Goal: Transaction & Acquisition: Purchase product/service

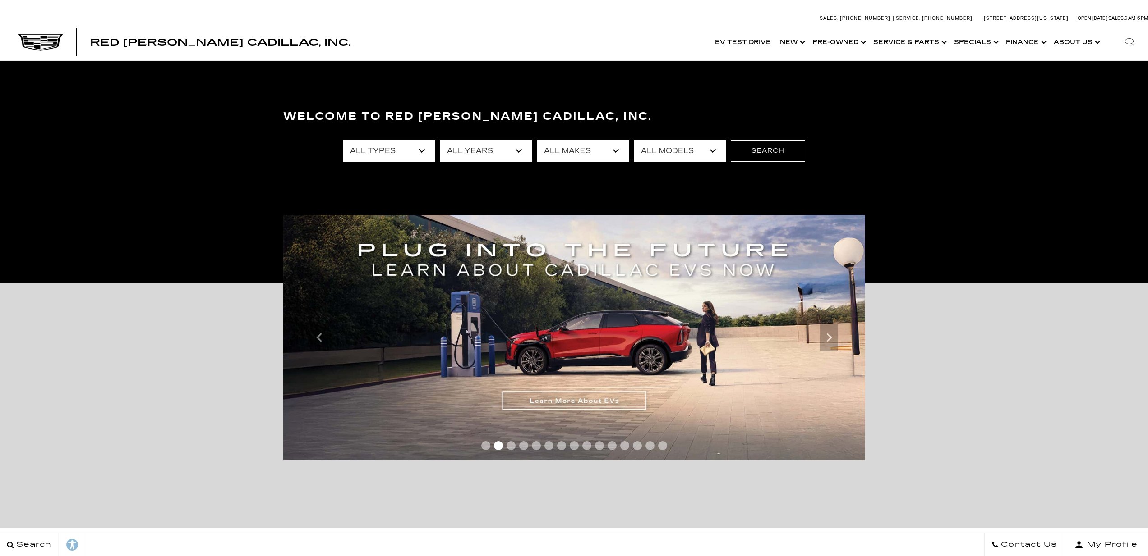
click at [796, 42] on link "Show New" at bounding box center [791, 42] width 32 height 36
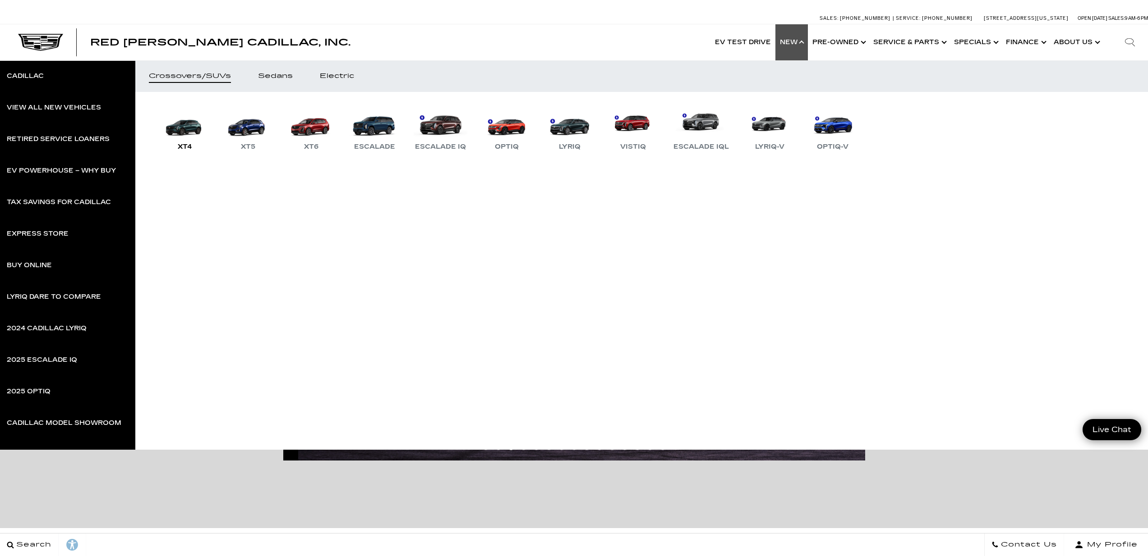
click at [183, 129] on link "XT4" at bounding box center [185, 129] width 54 height 47
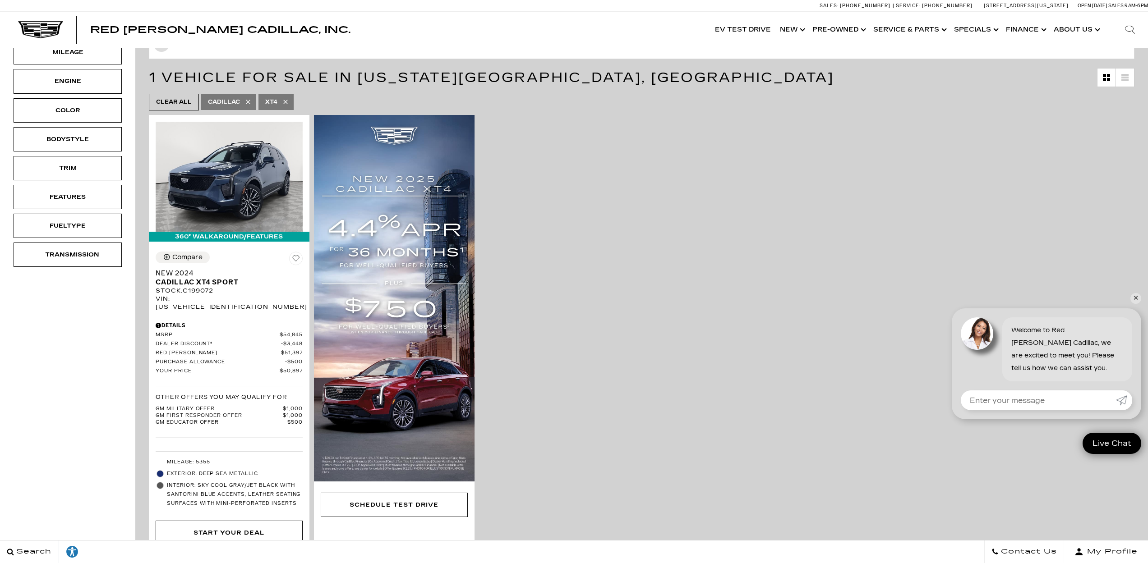
scroll to position [161, 0]
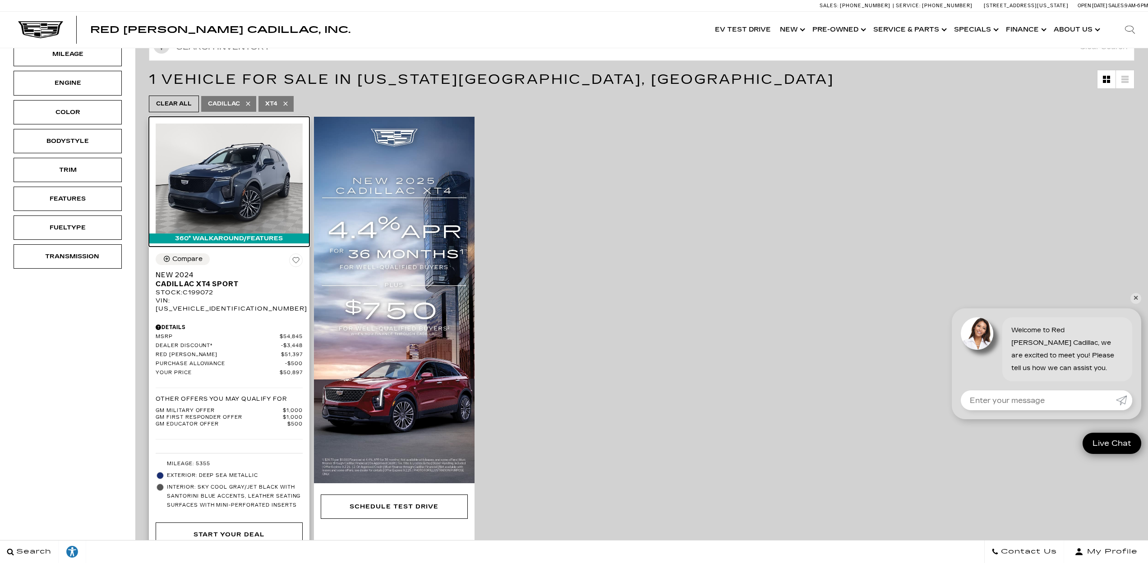
click at [239, 184] on img at bounding box center [229, 179] width 147 height 110
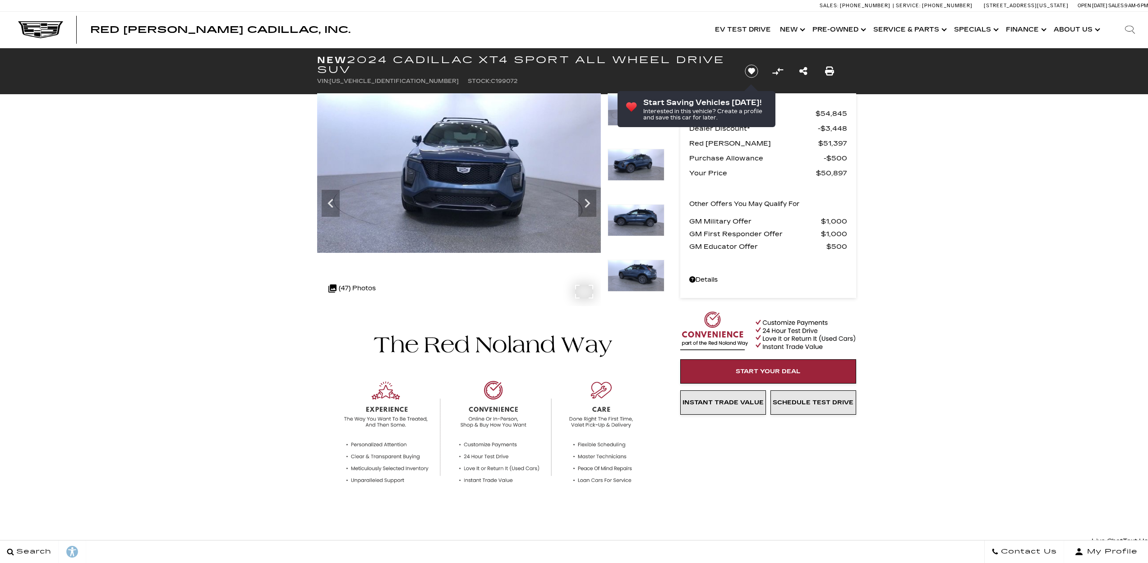
click at [559, 134] on img at bounding box center [459, 173] width 284 height 160
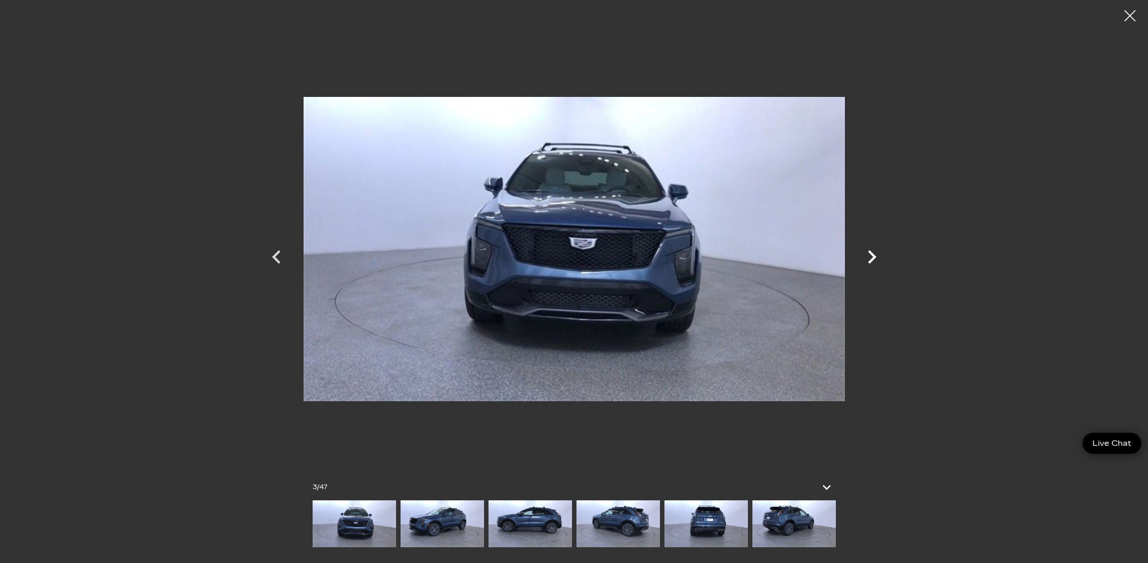
click at [875, 257] on icon "Next" at bounding box center [872, 257] width 9 height 14
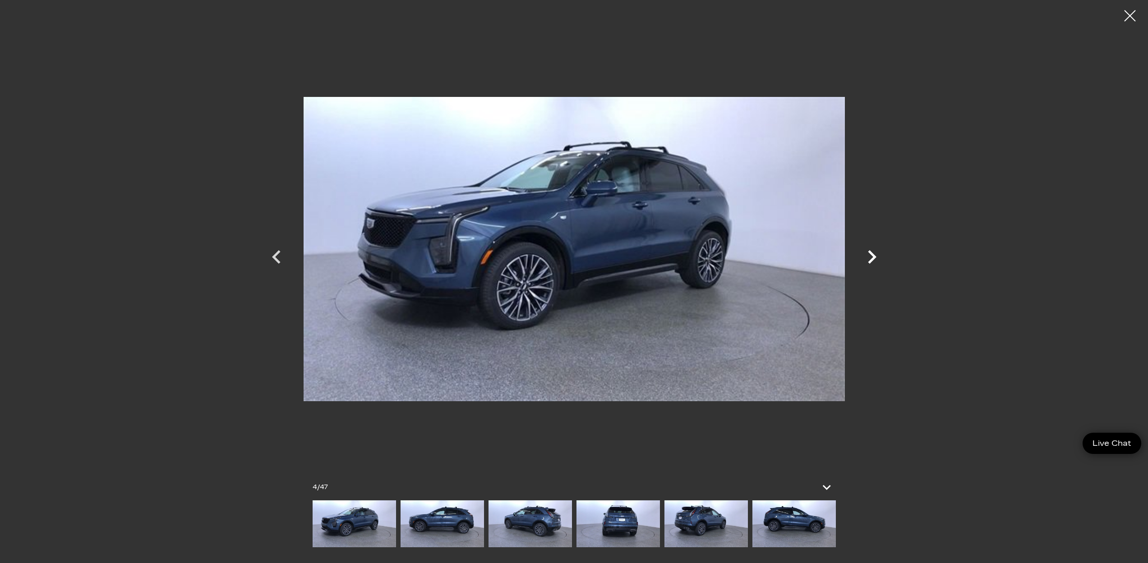
click at [875, 257] on icon "Next" at bounding box center [872, 257] width 9 height 14
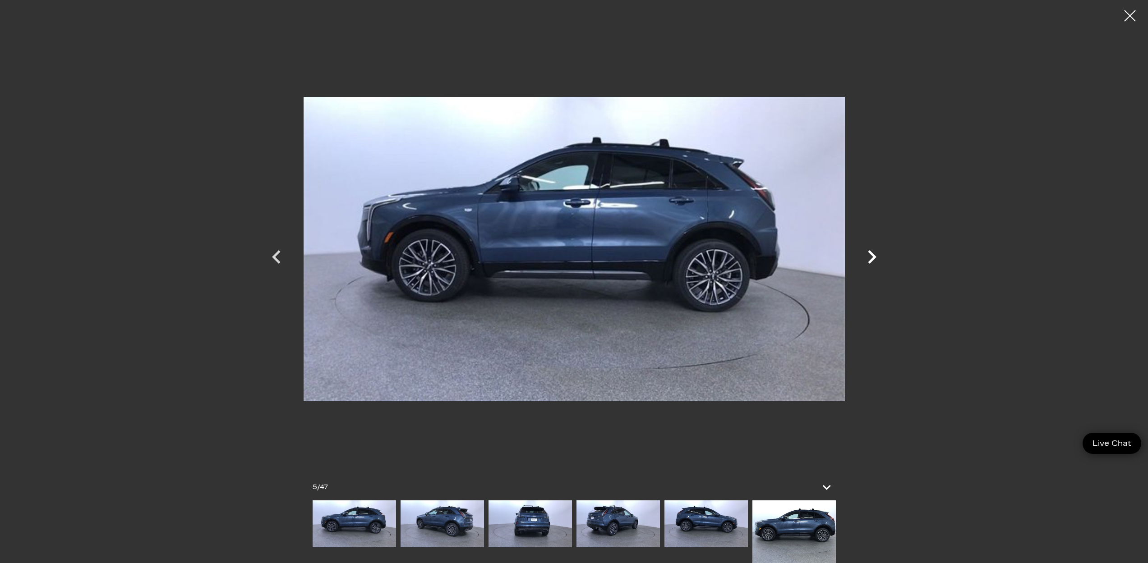
click at [875, 257] on icon "Next" at bounding box center [872, 257] width 9 height 14
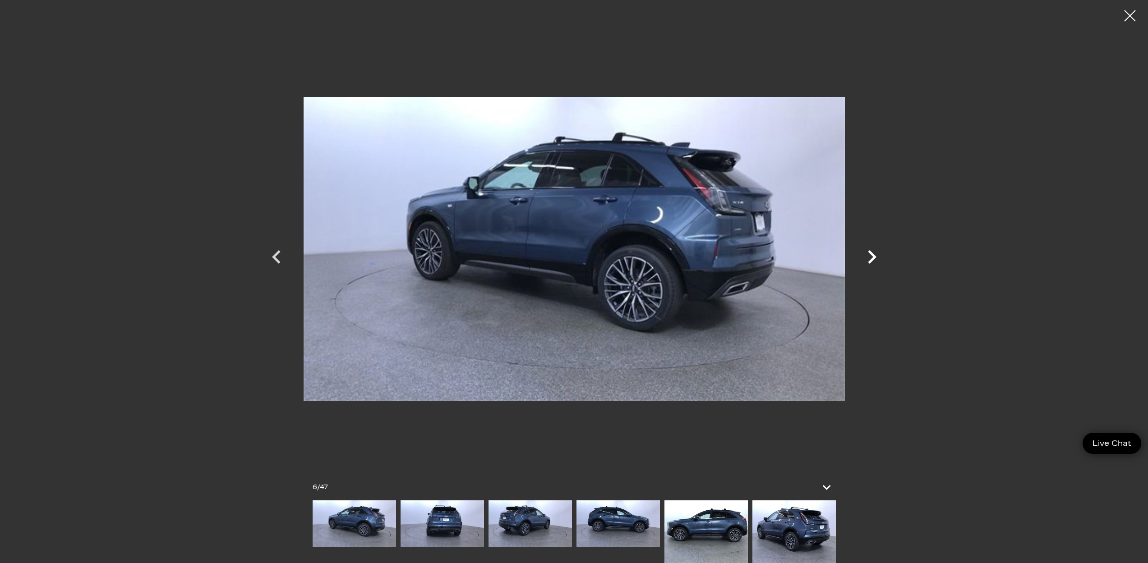
click at [875, 257] on icon "Next" at bounding box center [872, 257] width 9 height 14
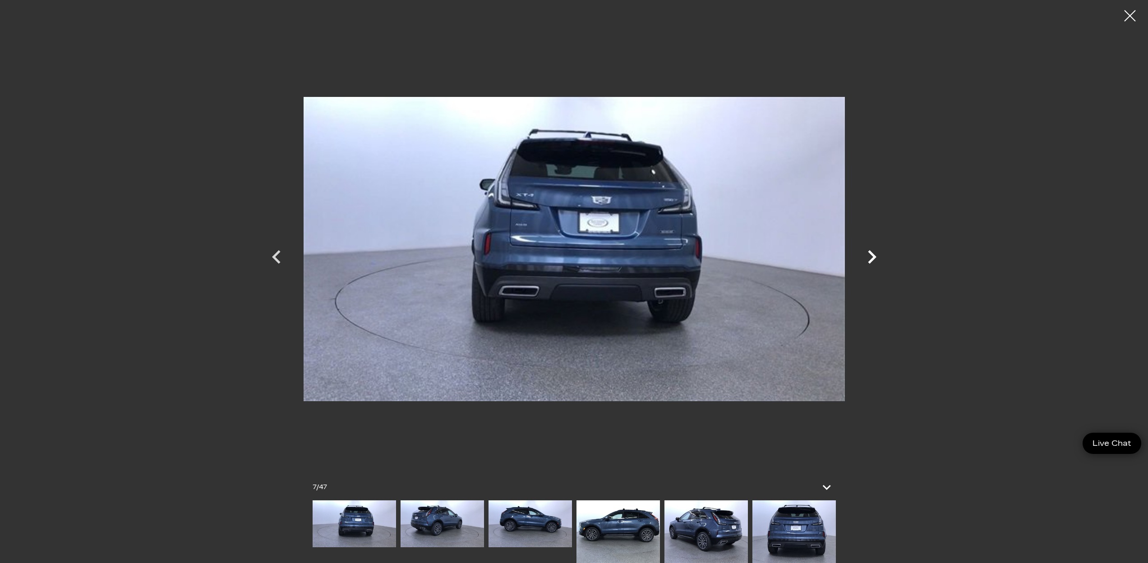
click at [875, 256] on icon "Next" at bounding box center [871, 257] width 27 height 27
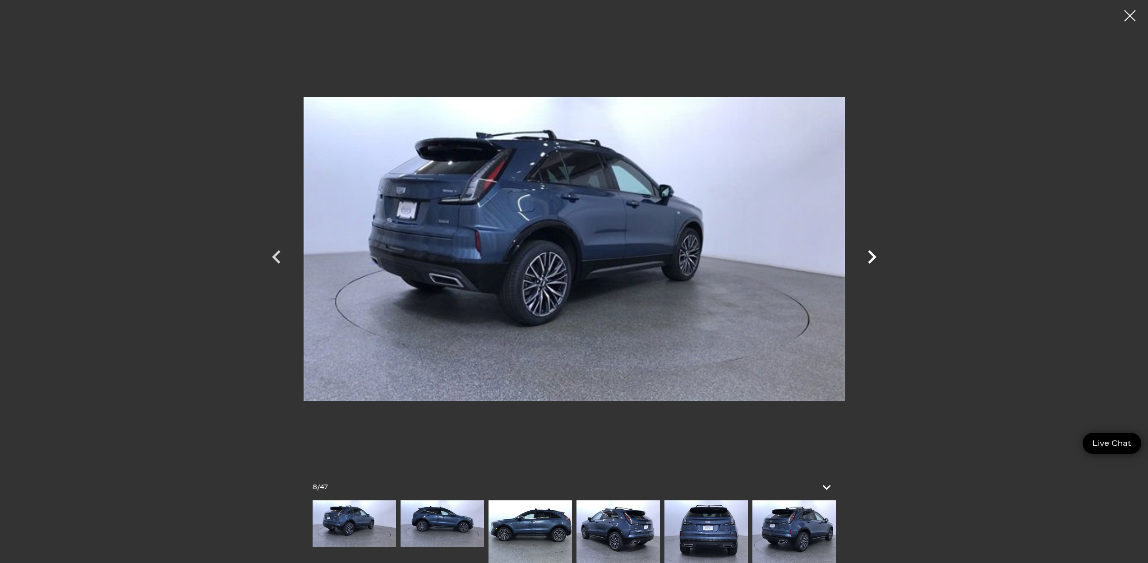
click at [875, 256] on icon "Next" at bounding box center [871, 257] width 27 height 27
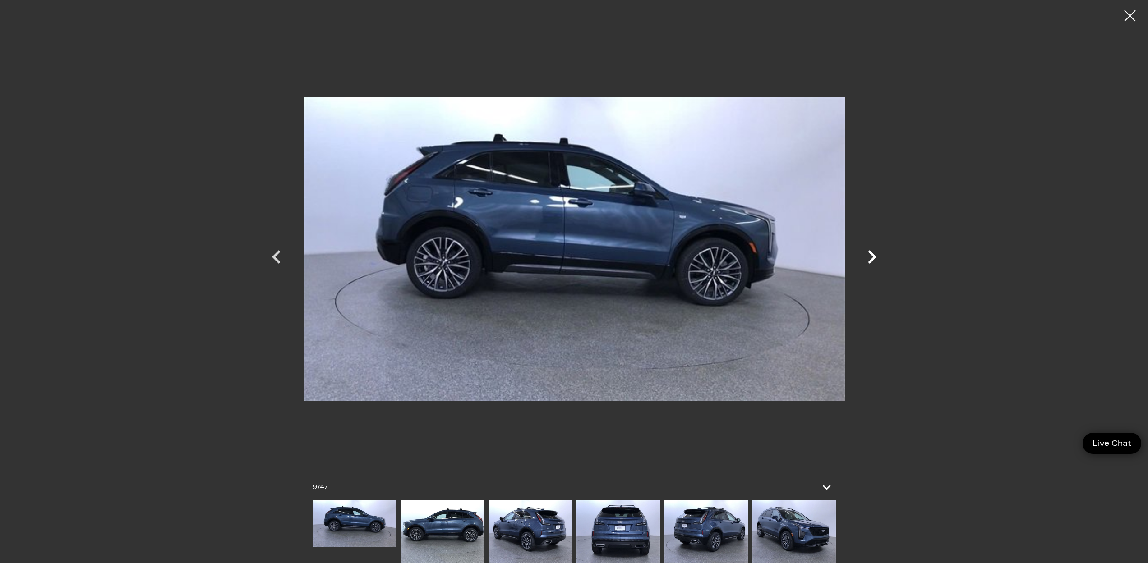
click at [875, 256] on icon "Next" at bounding box center [871, 257] width 27 height 27
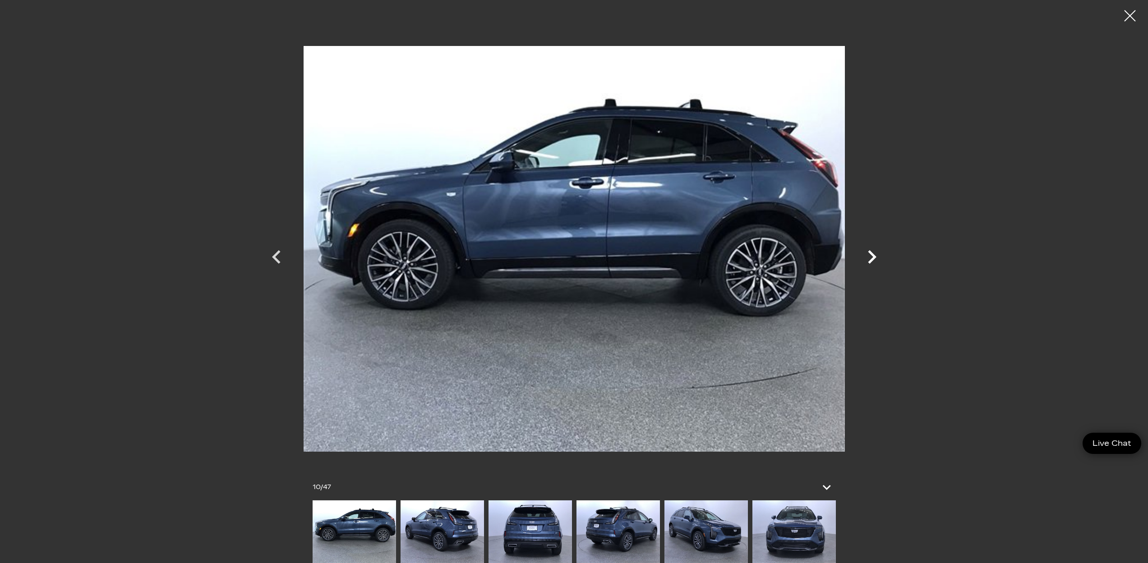
click at [875, 256] on icon "Next" at bounding box center [871, 257] width 27 height 27
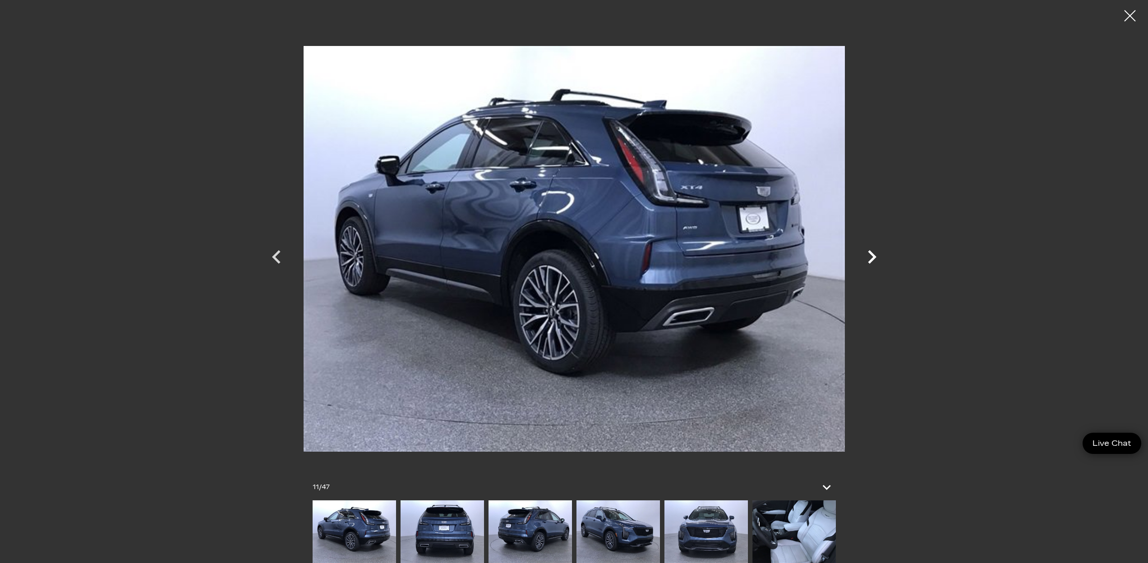
click at [875, 256] on icon "Next" at bounding box center [871, 257] width 27 height 27
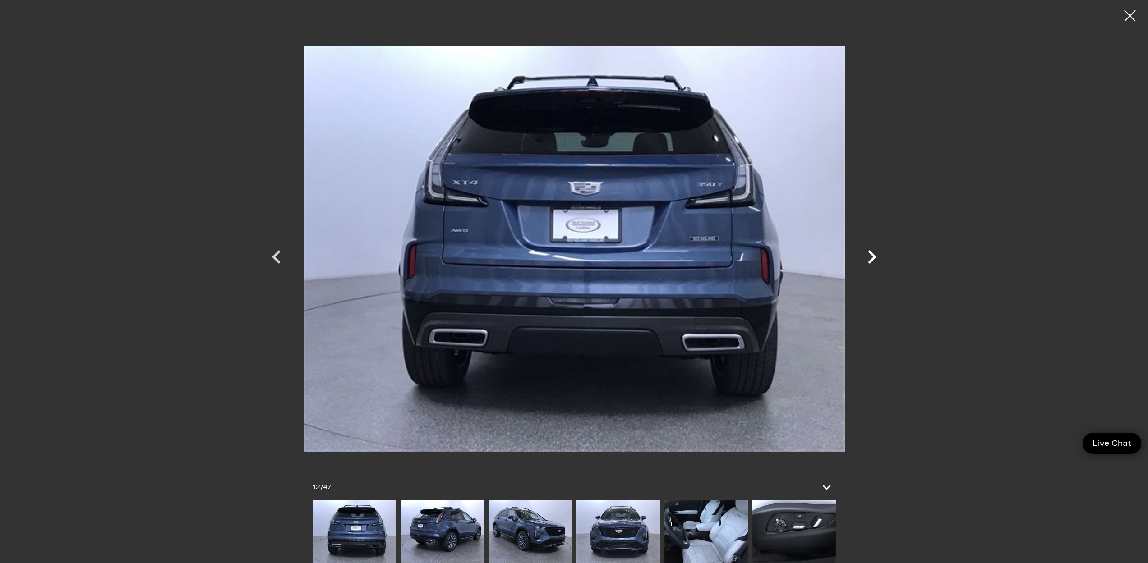
click at [875, 256] on icon "Next" at bounding box center [871, 257] width 27 height 27
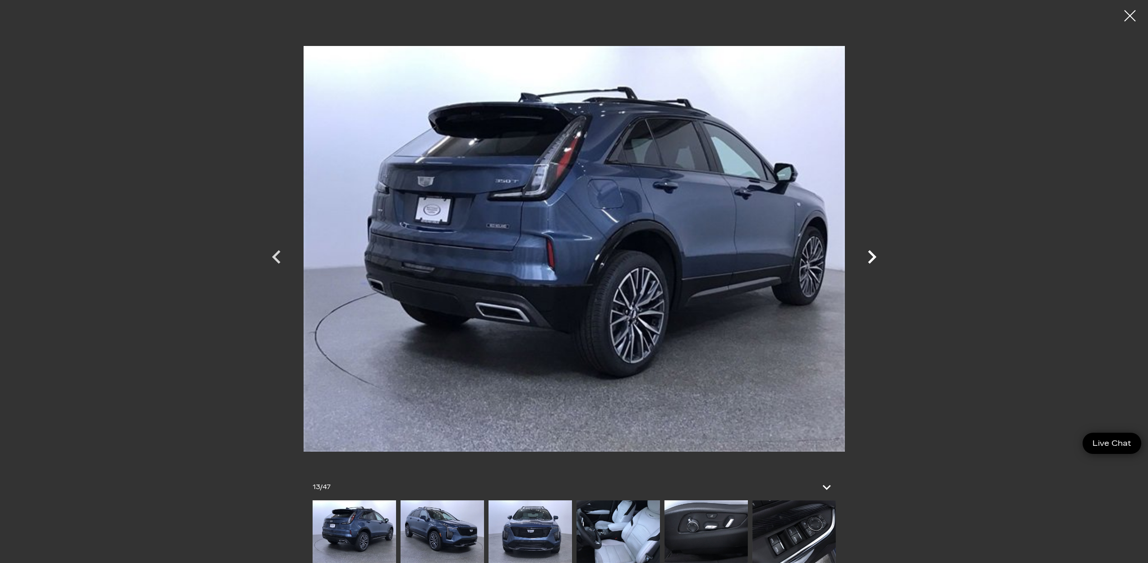
click at [875, 256] on icon "Next" at bounding box center [871, 257] width 27 height 27
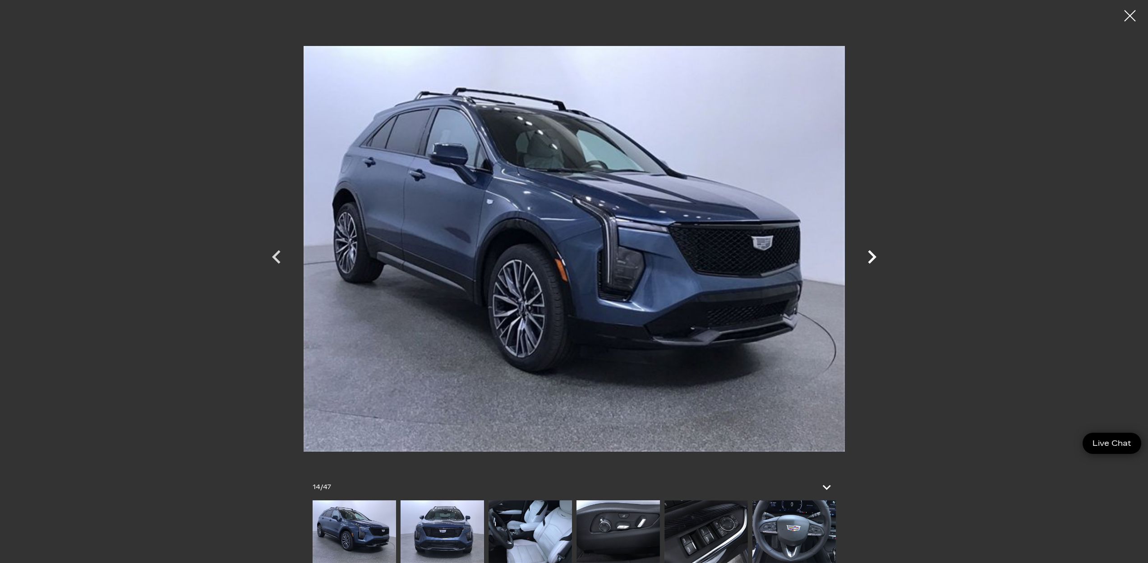
click at [875, 256] on icon "Next" at bounding box center [871, 257] width 27 height 27
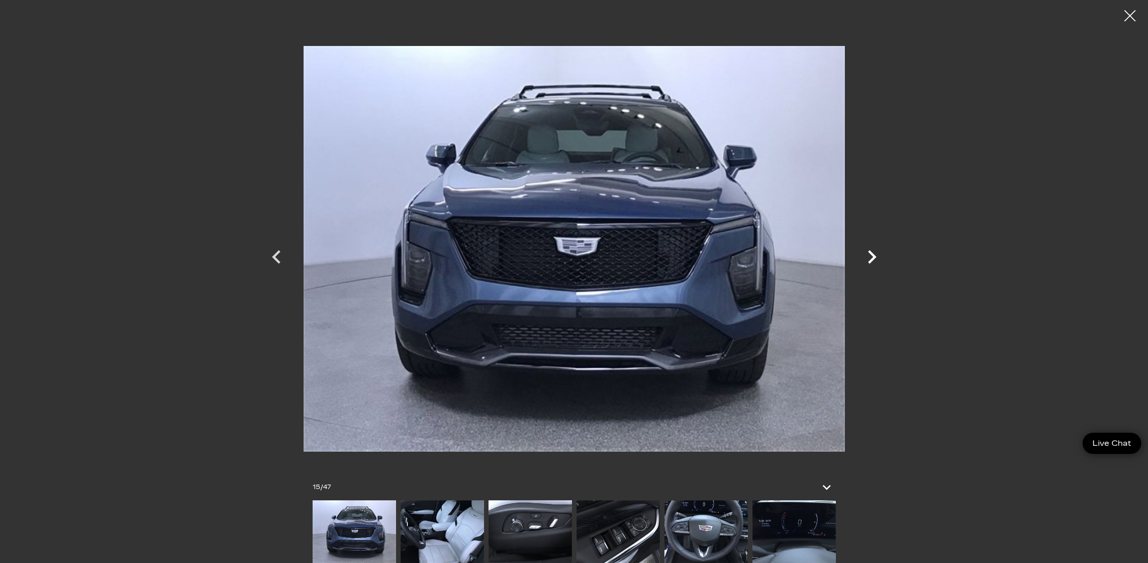
click at [875, 256] on icon "Next" at bounding box center [871, 257] width 27 height 27
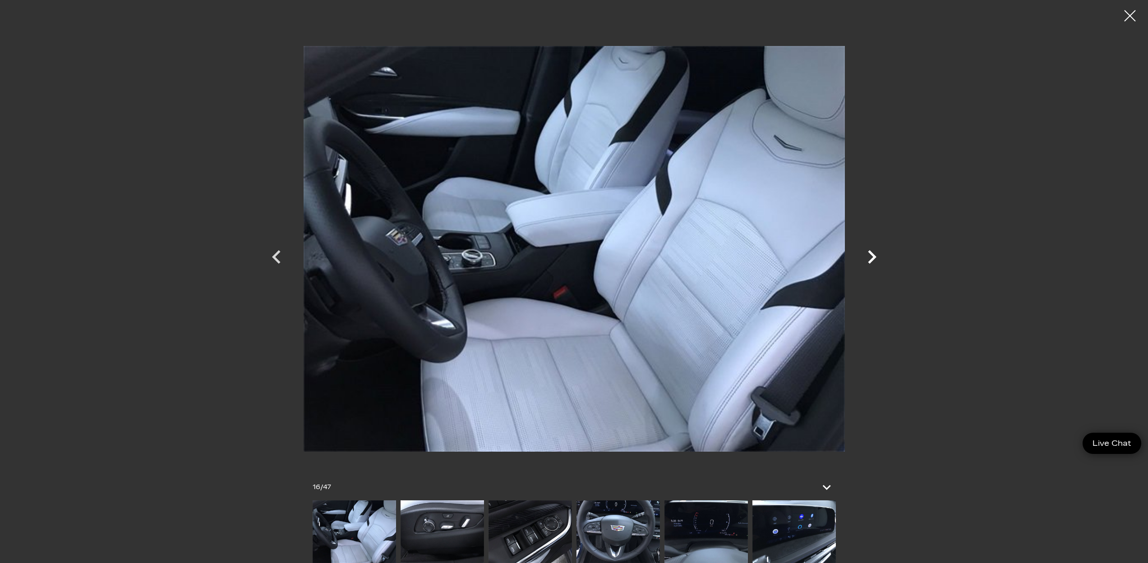
click at [875, 256] on icon "Next" at bounding box center [871, 257] width 27 height 27
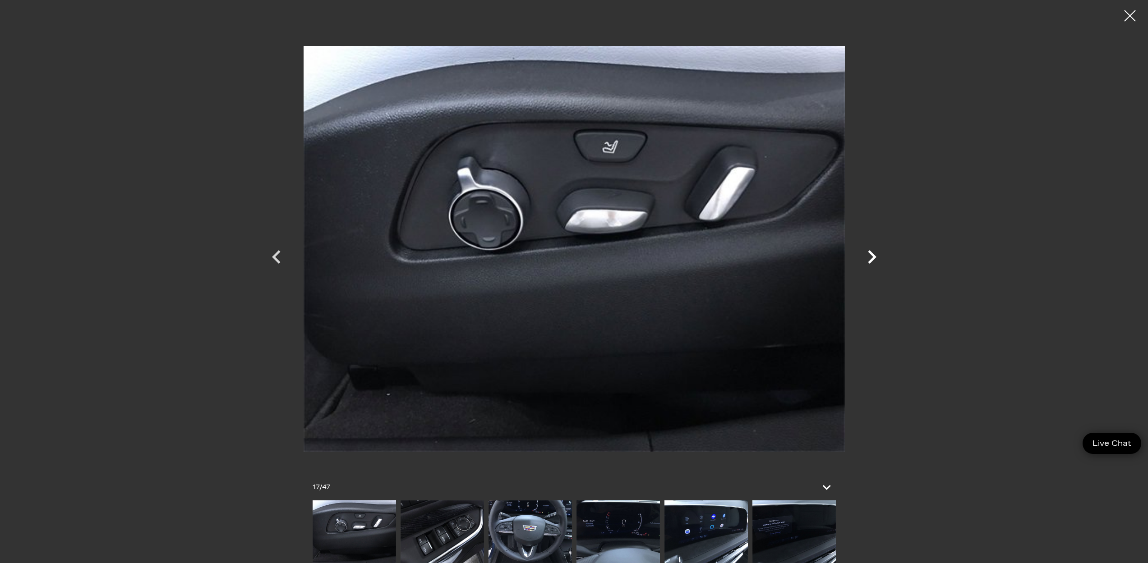
click at [875, 256] on icon "Next" at bounding box center [871, 257] width 27 height 27
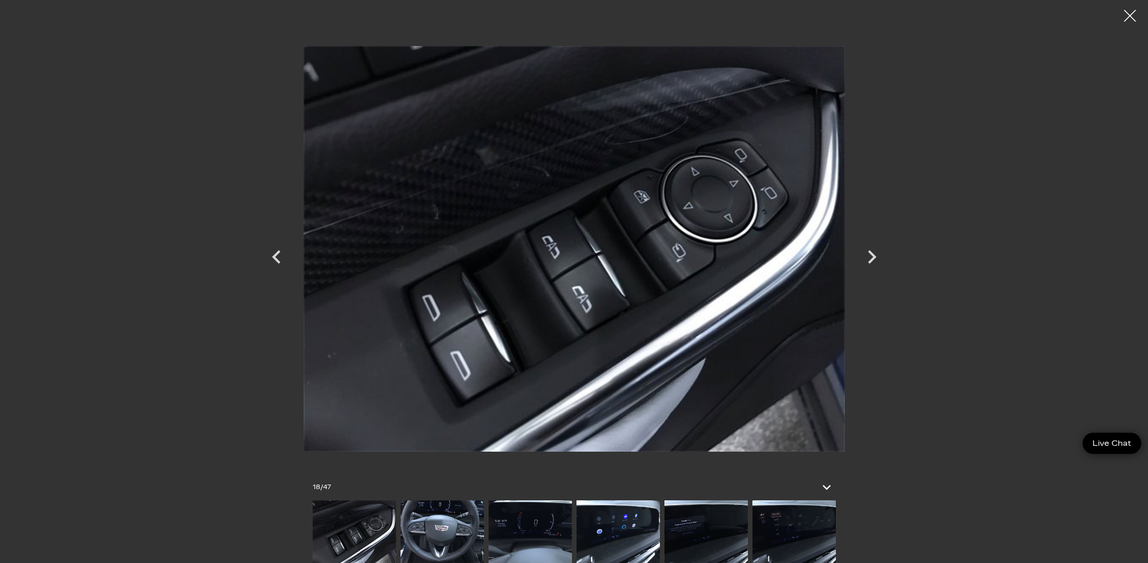
click at [1131, 12] on div at bounding box center [1130, 16] width 24 height 24
